Goal: Book appointment/travel/reservation

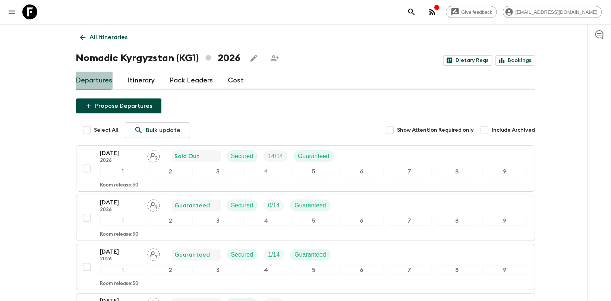
click at [96, 81] on link "Departures" at bounding box center [94, 81] width 37 height 18
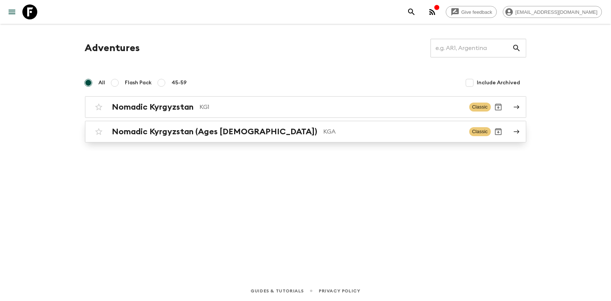
click at [162, 134] on h2 "Nomadic Kyrgyzstan (Ages [DEMOGRAPHIC_DATA])" at bounding box center [214, 132] width 205 height 10
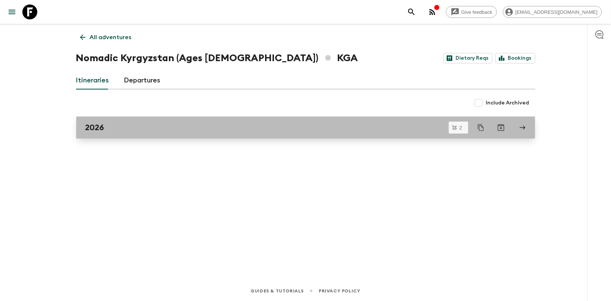
click at [111, 127] on div "2026" at bounding box center [298, 128] width 426 height 10
